Goal: Find specific page/section: Find specific page/section

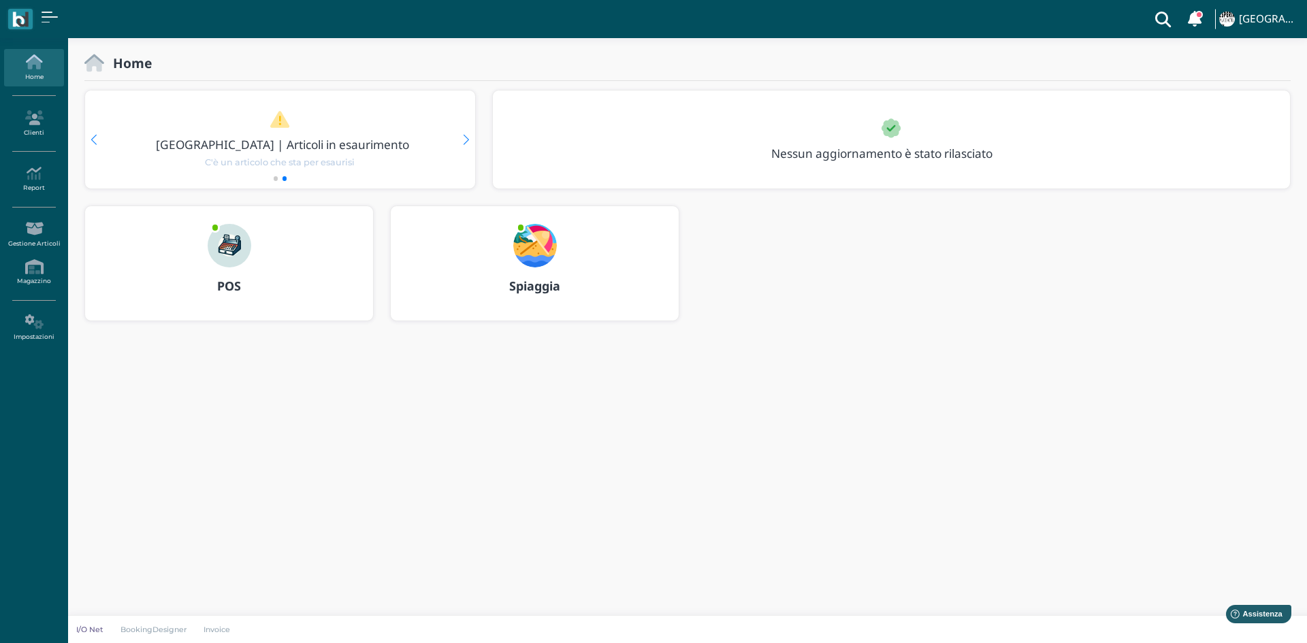
click at [315, 268] on div "POS" at bounding box center [229, 286] width 288 height 38
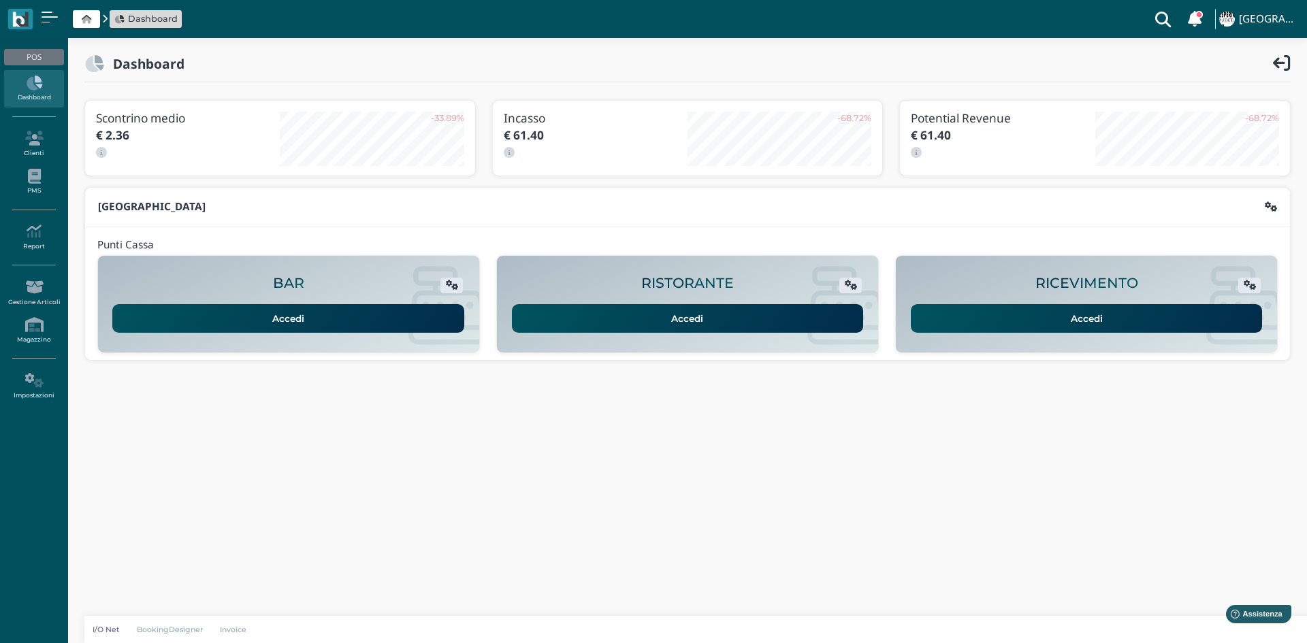
click at [1025, 321] on link "Accedi" at bounding box center [1087, 318] width 352 height 29
